Goal: Find contact information: Find contact information

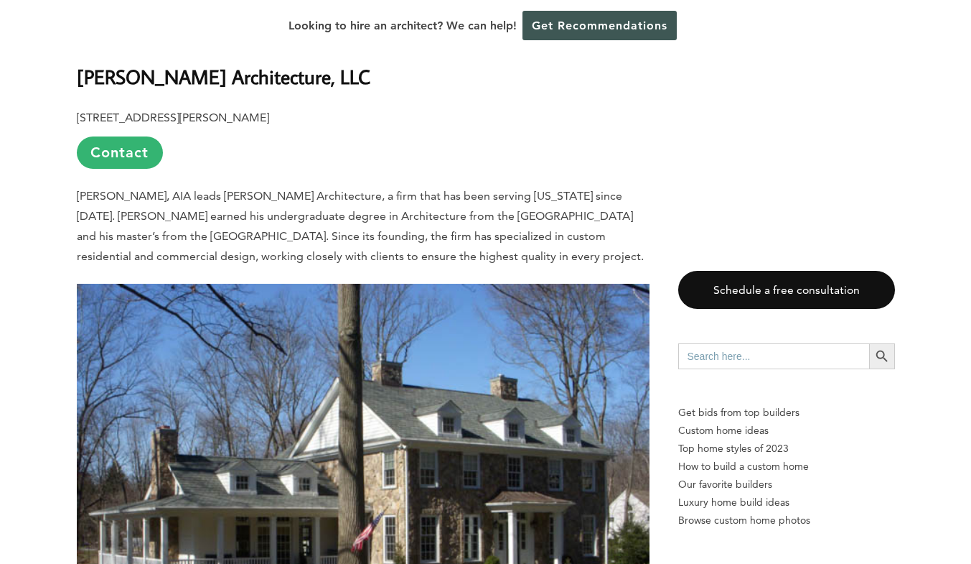
scroll to position [1507, 0]
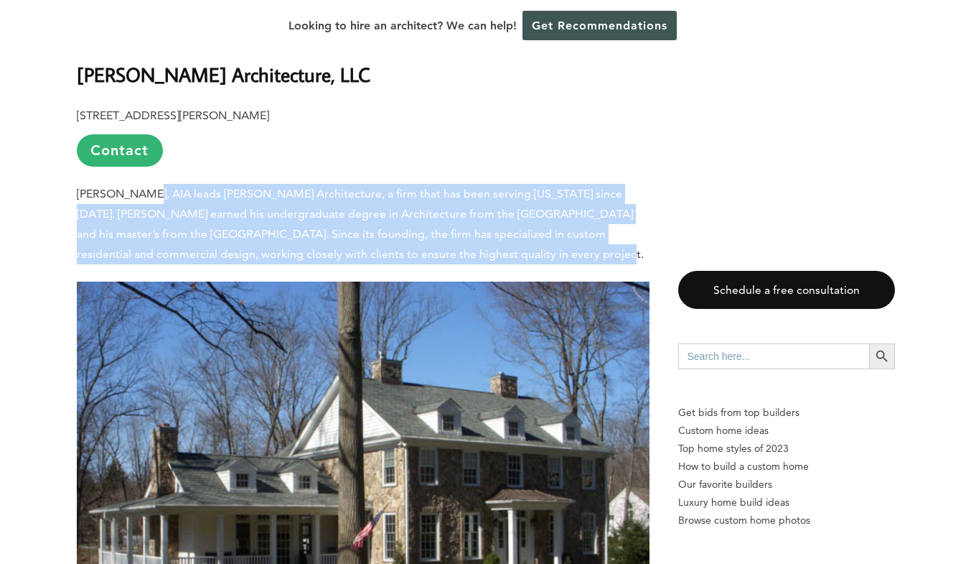
drag, startPoint x: 137, startPoint y: 149, endPoint x: 486, endPoint y: 226, distance: 357.3
click at [486, 226] on p "[PERSON_NAME], AIA leads [PERSON_NAME] Architecture, a firm that has been servi…" at bounding box center [363, 224] width 573 height 80
drag, startPoint x: 488, startPoint y: 224, endPoint x: 68, endPoint y: 162, distance: 423.8
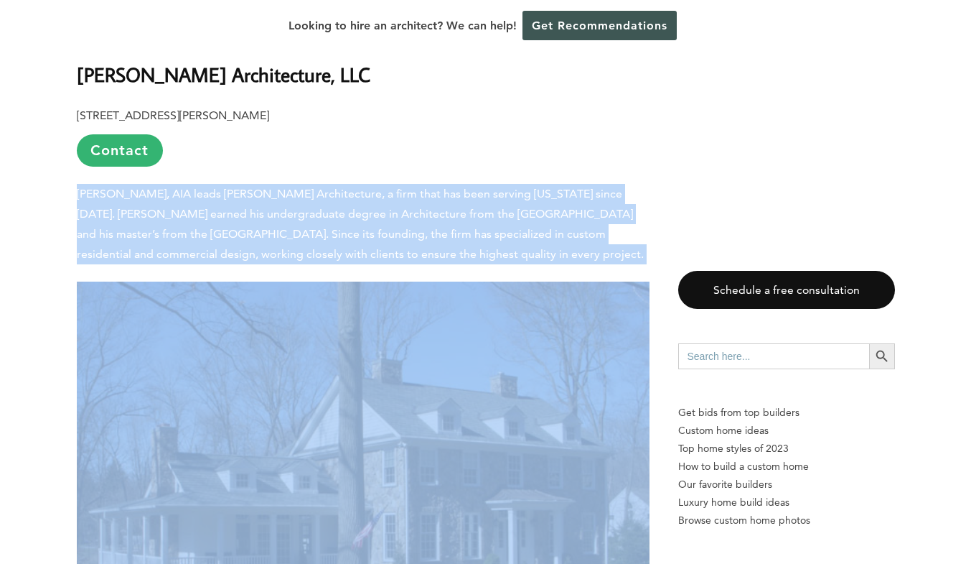
drag, startPoint x: 74, startPoint y: 162, endPoint x: 469, endPoint y: 215, distance: 398.5
click at [469, 215] on p "[PERSON_NAME], AIA leads [PERSON_NAME] Architecture, a firm that has been servi…" at bounding box center [363, 224] width 573 height 80
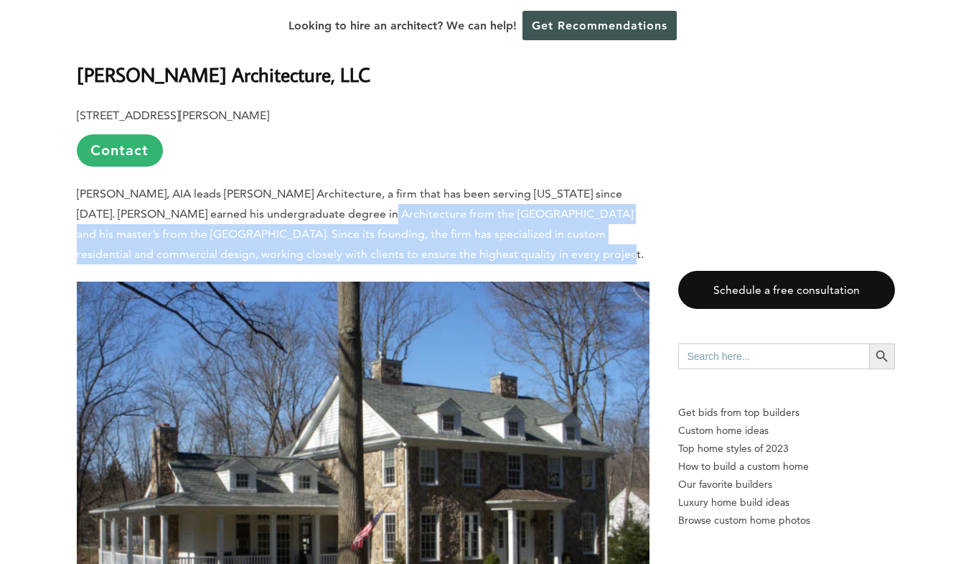
drag, startPoint x: 472, startPoint y: 214, endPoint x: 313, endPoint y: 172, distance: 164.7
click at [314, 184] on p "[PERSON_NAME], AIA leads [PERSON_NAME] Architecture, a firm that has been servi…" at bounding box center [363, 224] width 573 height 80
click at [313, 187] on span "[PERSON_NAME], AIA leads [PERSON_NAME] Architecture, a firm that has been servi…" at bounding box center [360, 224] width 567 height 74
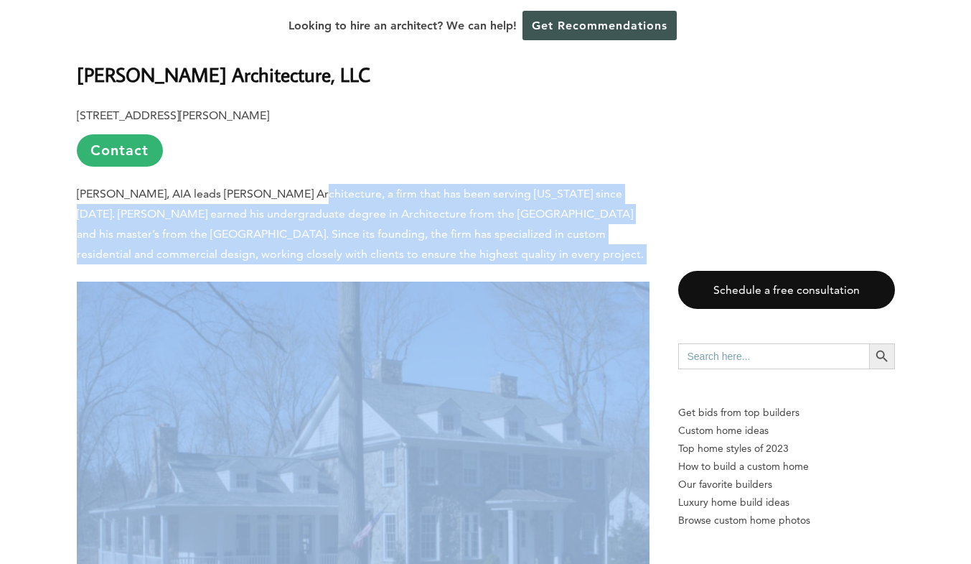
drag, startPoint x: 289, startPoint y: 164, endPoint x: 559, endPoint y: 246, distance: 281.4
click at [559, 281] on img at bounding box center [363, 496] width 573 height 430
click at [551, 229] on p "[PERSON_NAME], AIA leads [PERSON_NAME] Architecture, a firm that has been servi…" at bounding box center [363, 224] width 573 height 80
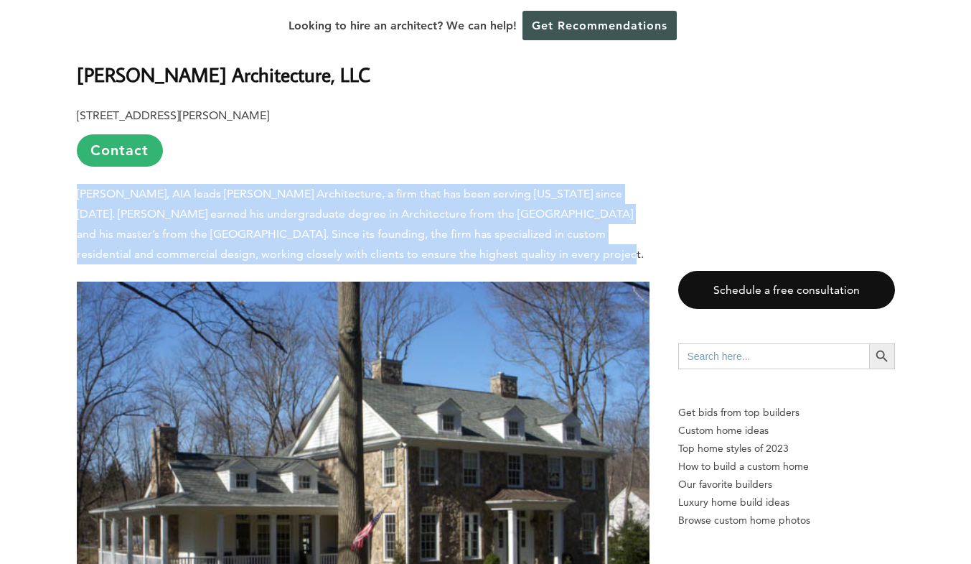
drag, startPoint x: 388, startPoint y: 208, endPoint x: 70, endPoint y: 163, distance: 320.5
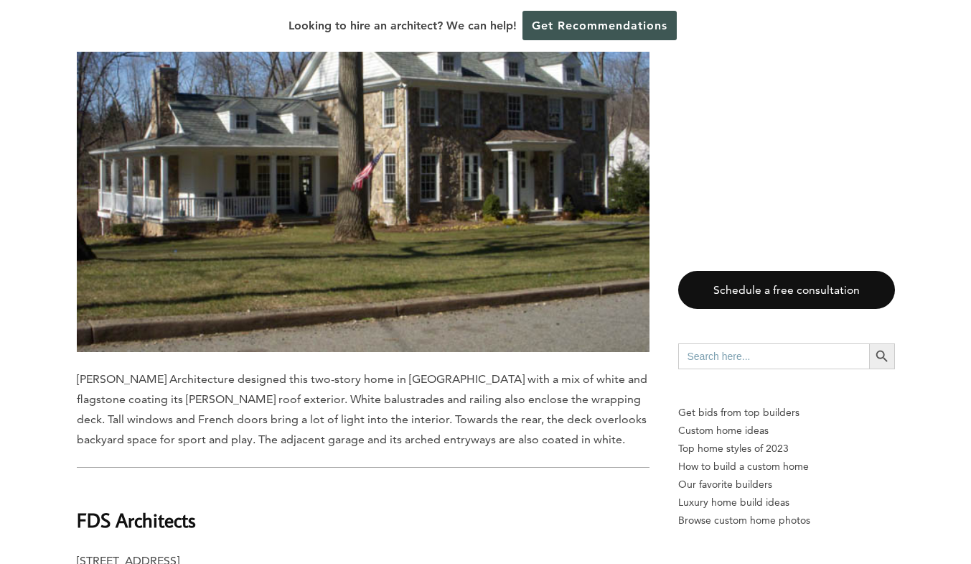
scroll to position [2010, 0]
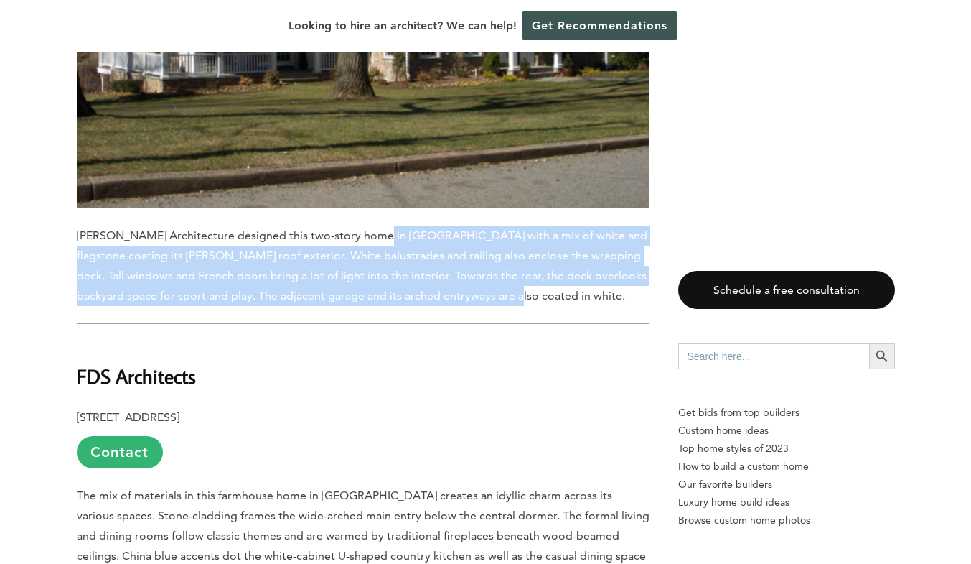
drag, startPoint x: 370, startPoint y: 207, endPoint x: 528, endPoint y: 255, distance: 165.8
click at [528, 255] on p "[PERSON_NAME] Architecture designed this two-story home in [GEOGRAPHIC_DATA] wi…" at bounding box center [363, 265] width 573 height 80
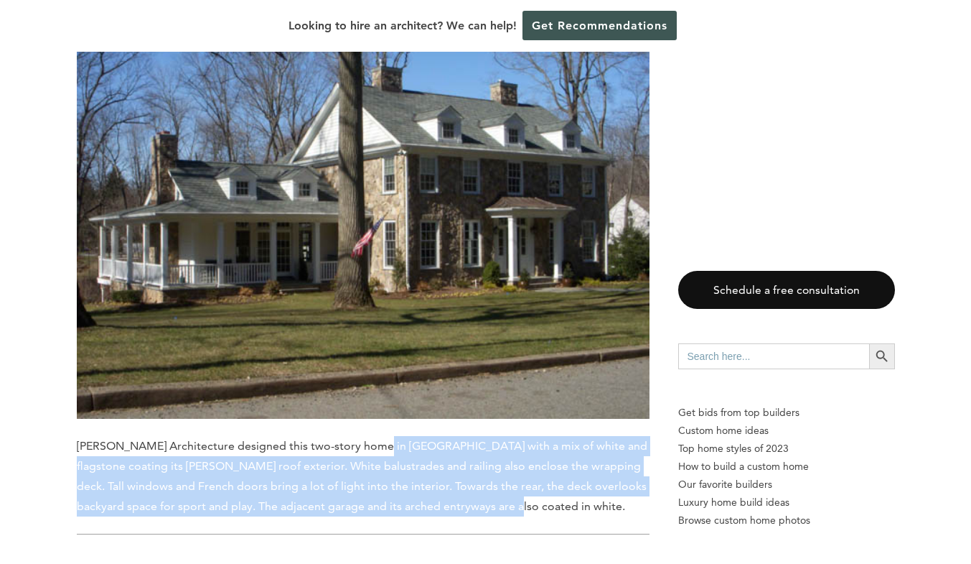
scroll to position [1794, 0]
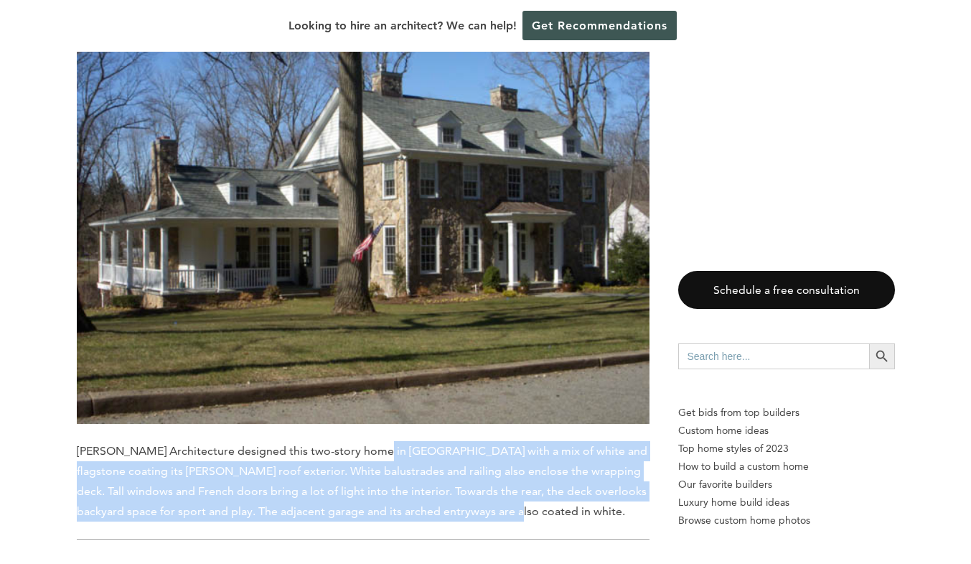
click at [201, 441] on p "[PERSON_NAME] Architecture designed this two-story home in [GEOGRAPHIC_DATA] wi…" at bounding box center [363, 481] width 573 height 80
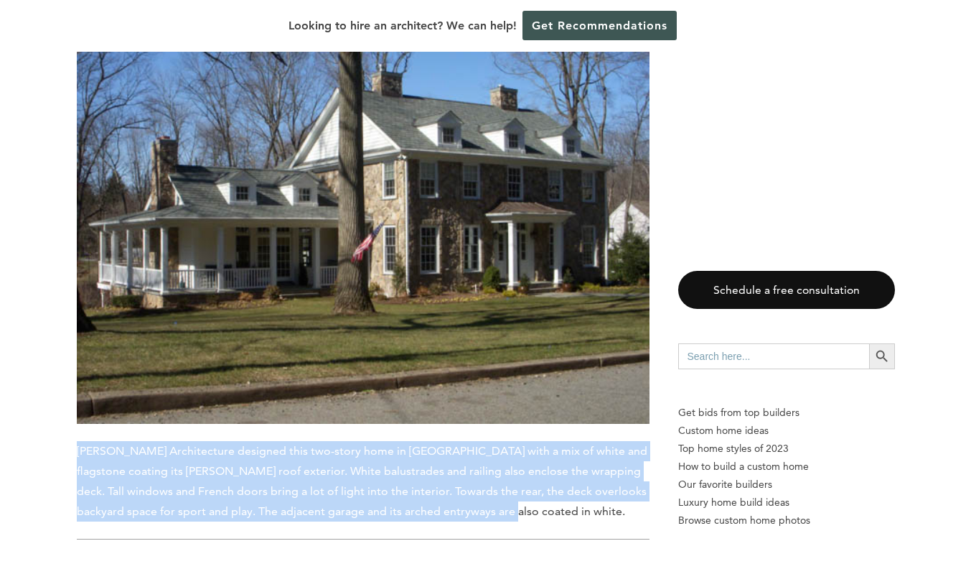
drag, startPoint x: 77, startPoint y: 398, endPoint x: 464, endPoint y: 467, distance: 393.1
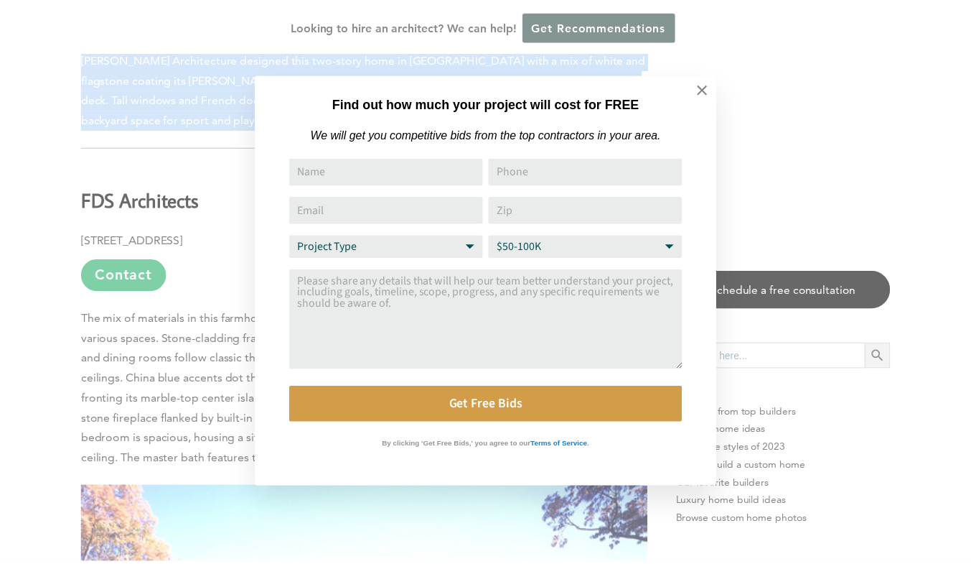
scroll to position [2225, 0]
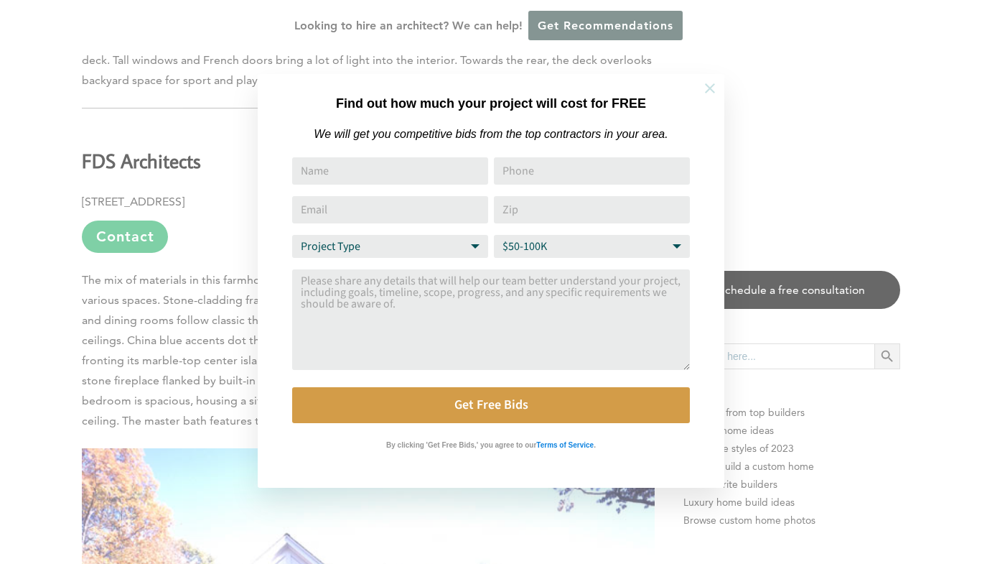
click at [712, 87] on icon at bounding box center [710, 88] width 16 height 16
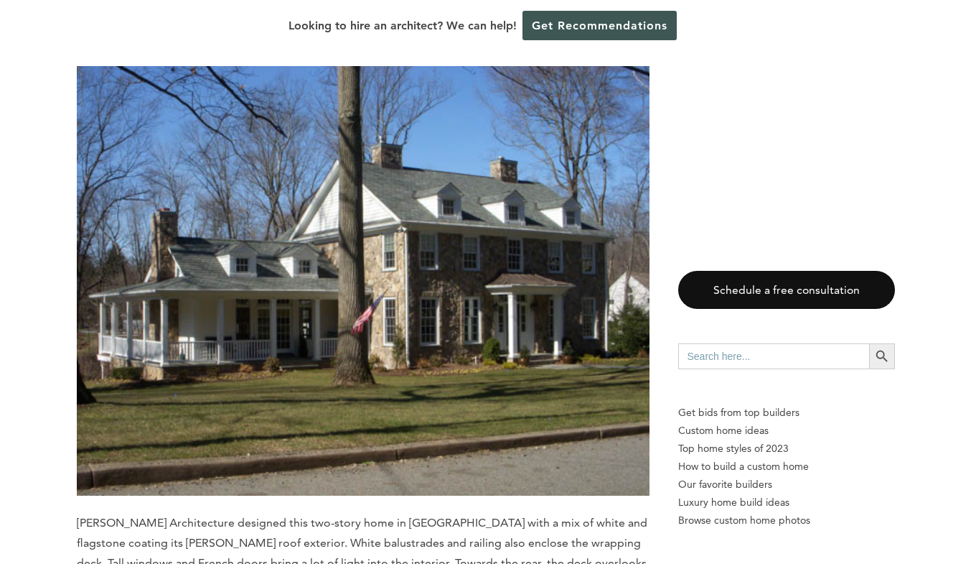
scroll to position [1866, 0]
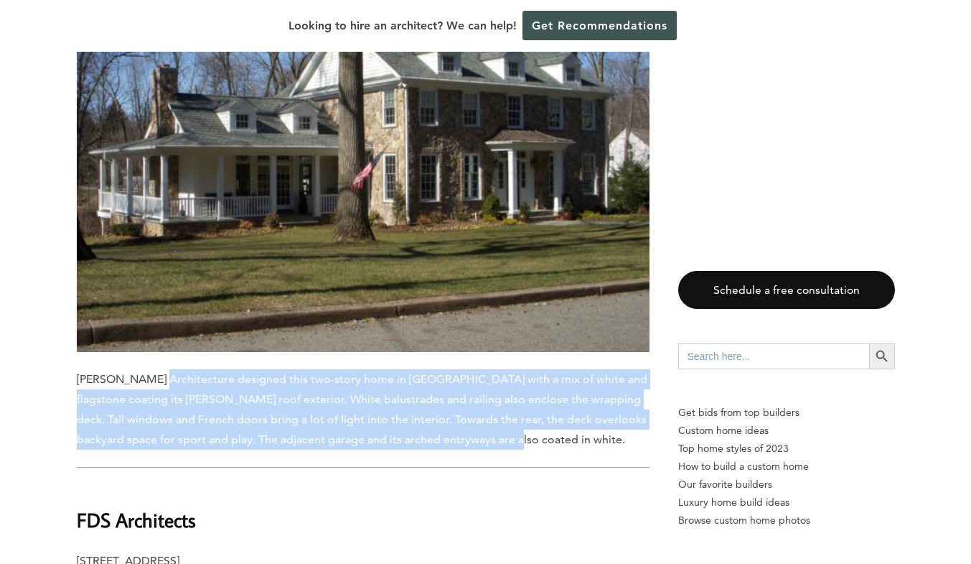
drag, startPoint x: 150, startPoint y: 330, endPoint x: 487, endPoint y: 400, distance: 343.9
click at [487, 400] on p "[PERSON_NAME] Architecture designed this two-story home in [GEOGRAPHIC_DATA] wi…" at bounding box center [363, 409] width 573 height 80
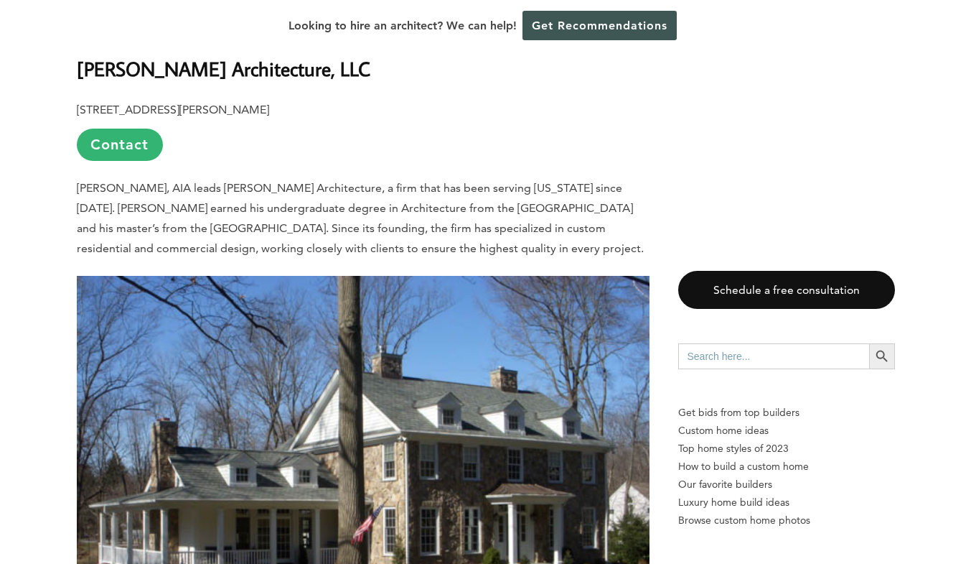
scroll to position [1507, 0]
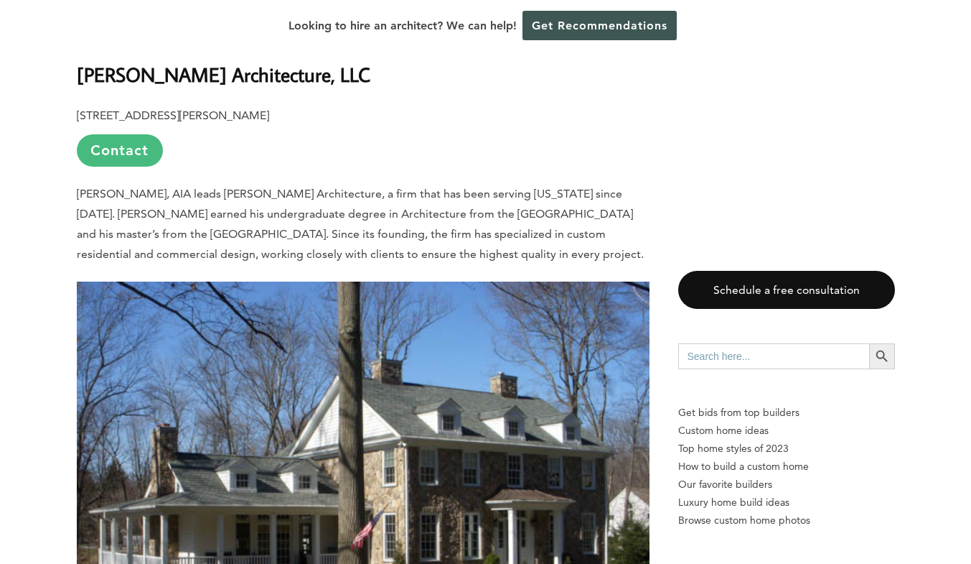
click at [125, 134] on link "Contact" at bounding box center [120, 150] width 86 height 32
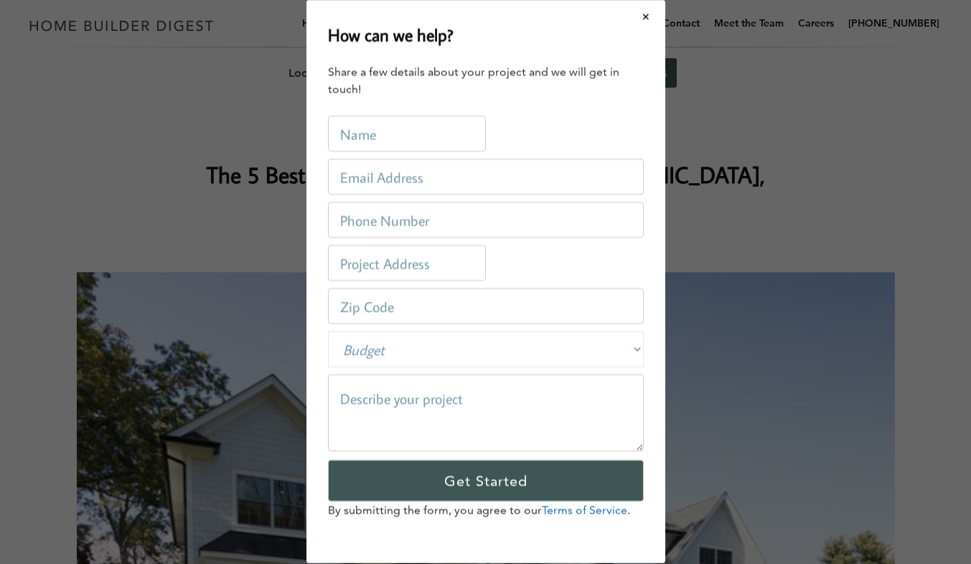
scroll to position [0, 0]
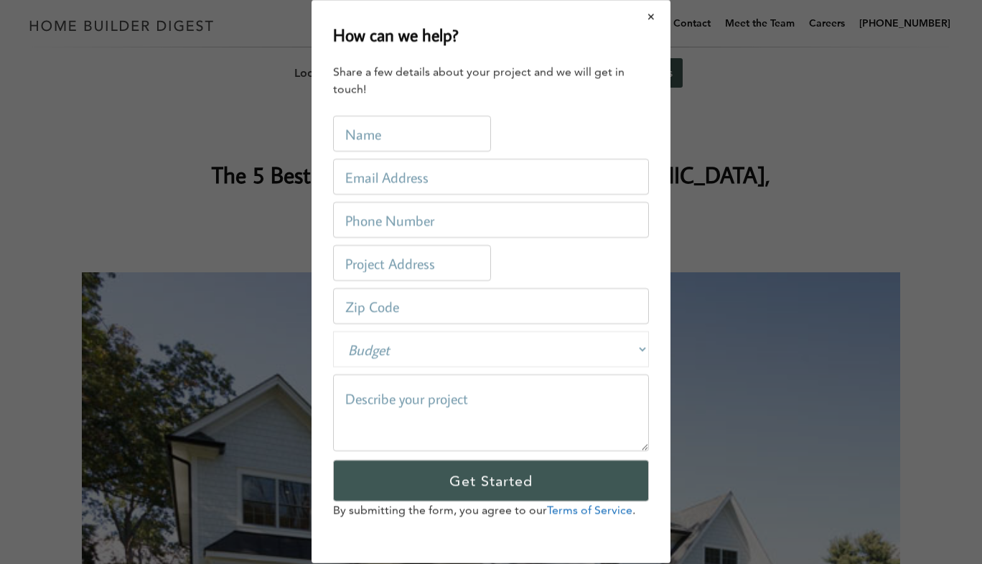
click at [656, 12] on button "Close modal" at bounding box center [652, 16] width 38 height 30
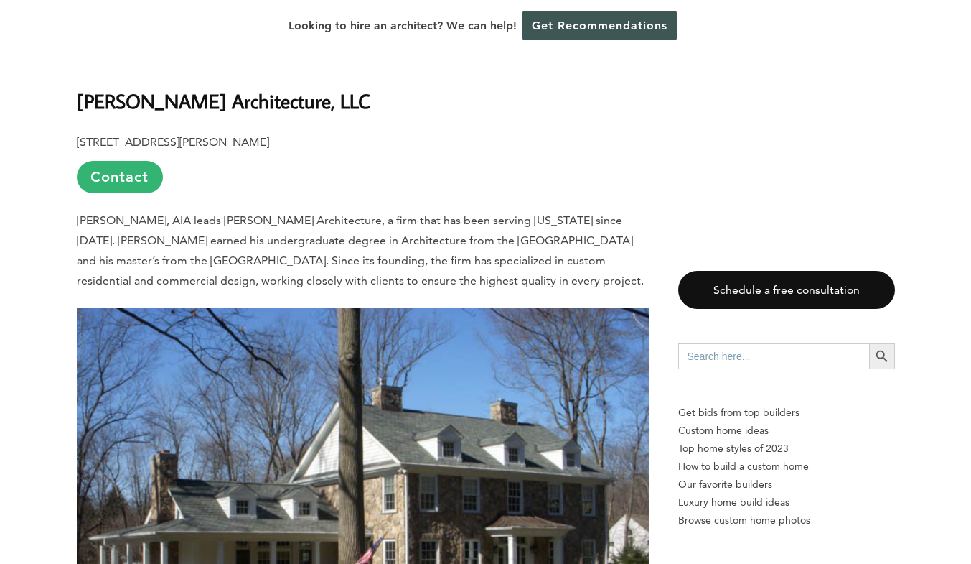
scroll to position [1508, 0]
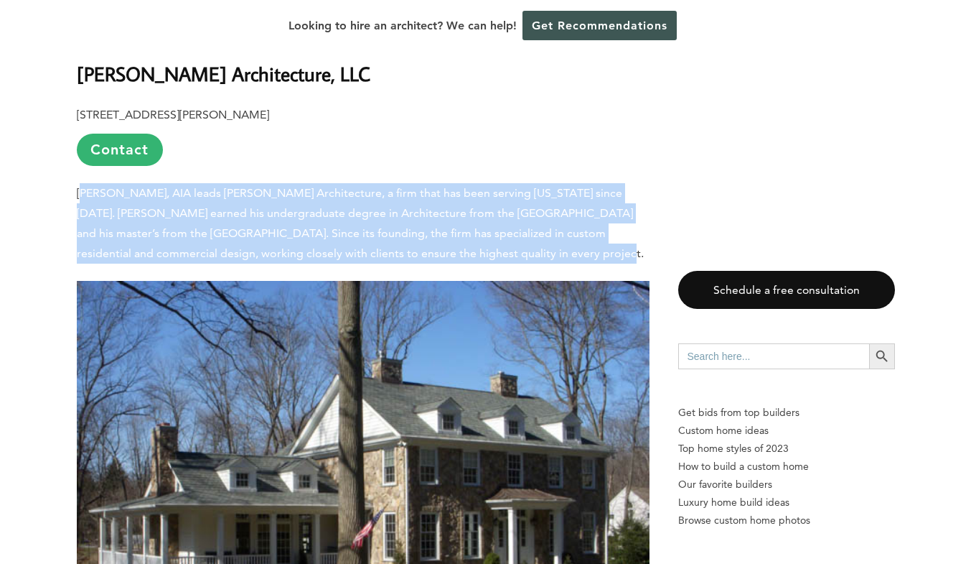
drag, startPoint x: 84, startPoint y: 157, endPoint x: 477, endPoint y: 218, distance: 397.4
click at [477, 218] on p "[PERSON_NAME], AIA leads [PERSON_NAME] Architecture, a firm that has been servi…" at bounding box center [363, 223] width 573 height 80
click at [477, 216] on p "[PERSON_NAME], AIA leads [PERSON_NAME] Architecture, a firm that has been servi…" at bounding box center [363, 223] width 573 height 80
drag, startPoint x: 477, startPoint y: 215, endPoint x: 49, endPoint y: 144, distance: 434.6
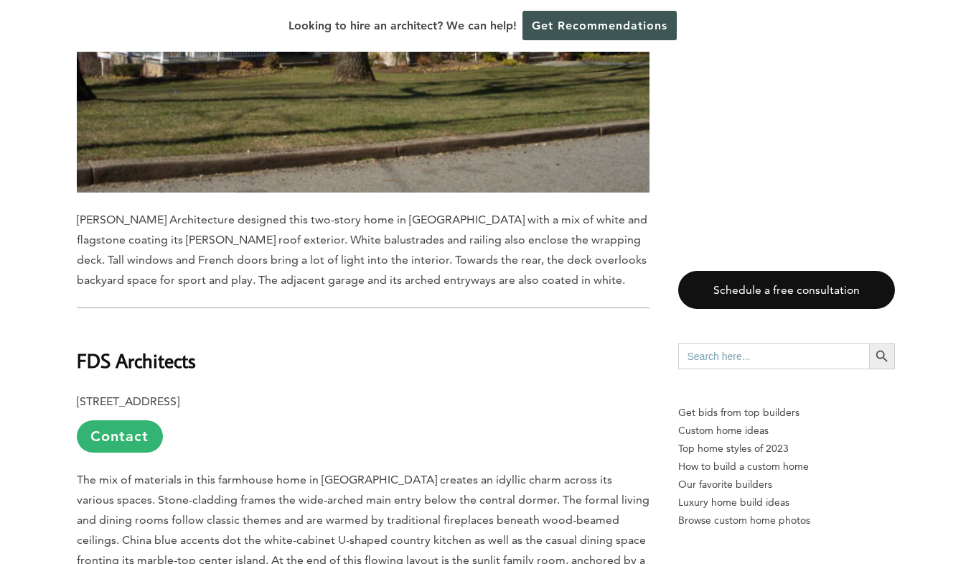
scroll to position [2010, 0]
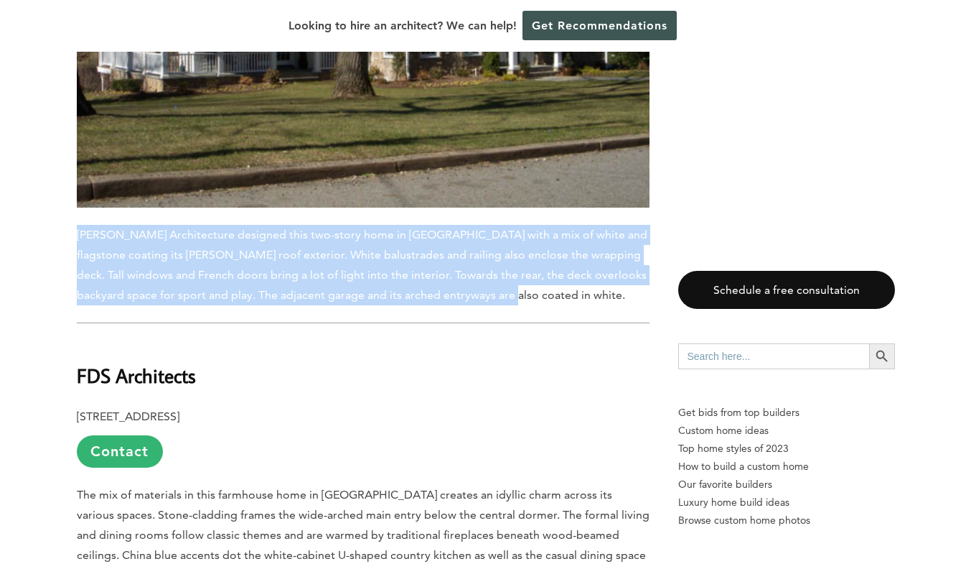
drag, startPoint x: 463, startPoint y: 265, endPoint x: 74, endPoint y: 199, distance: 394.7
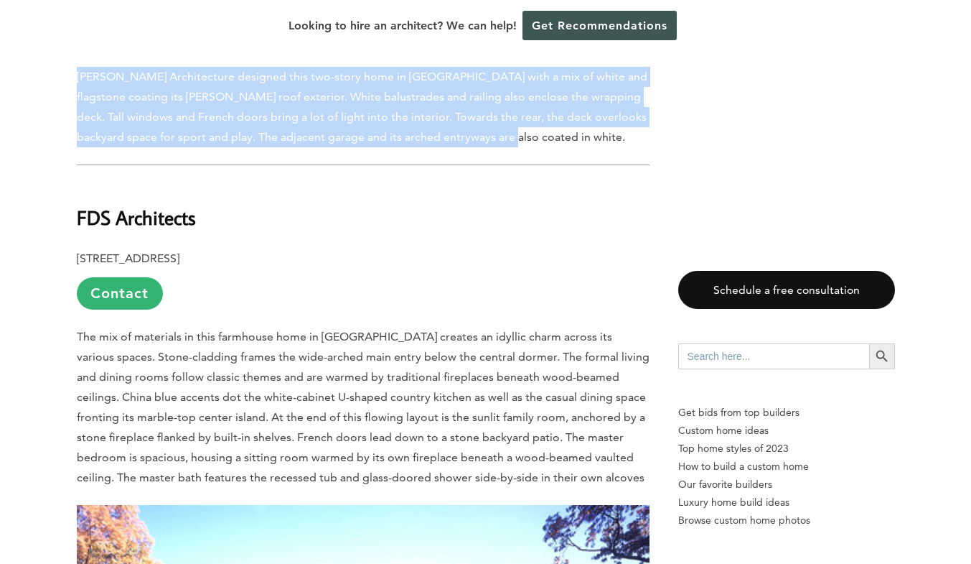
scroll to position [2297, 0]
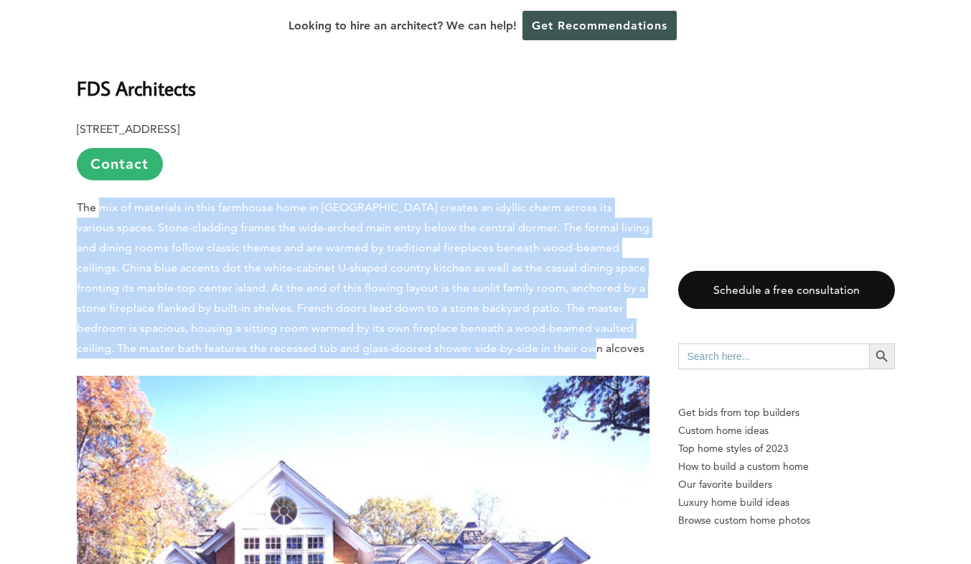
drag, startPoint x: 103, startPoint y: 178, endPoint x: 582, endPoint y: 319, distance: 500.0
click at [582, 319] on p "The mix of materials in this farmhouse home in [GEOGRAPHIC_DATA] creates an idy…" at bounding box center [363, 277] width 573 height 161
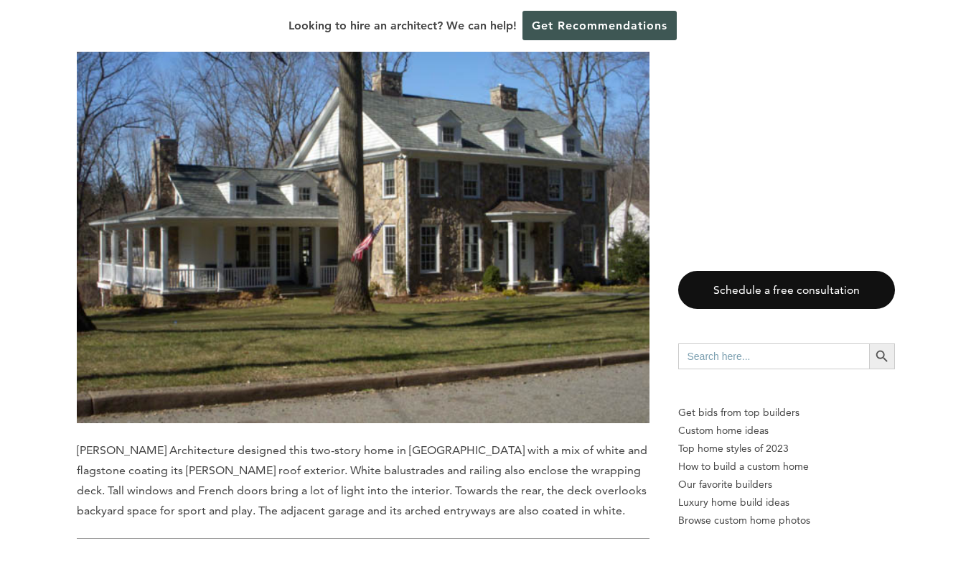
scroll to position [1580, 0]
